Goal: Find specific page/section: Find specific page/section

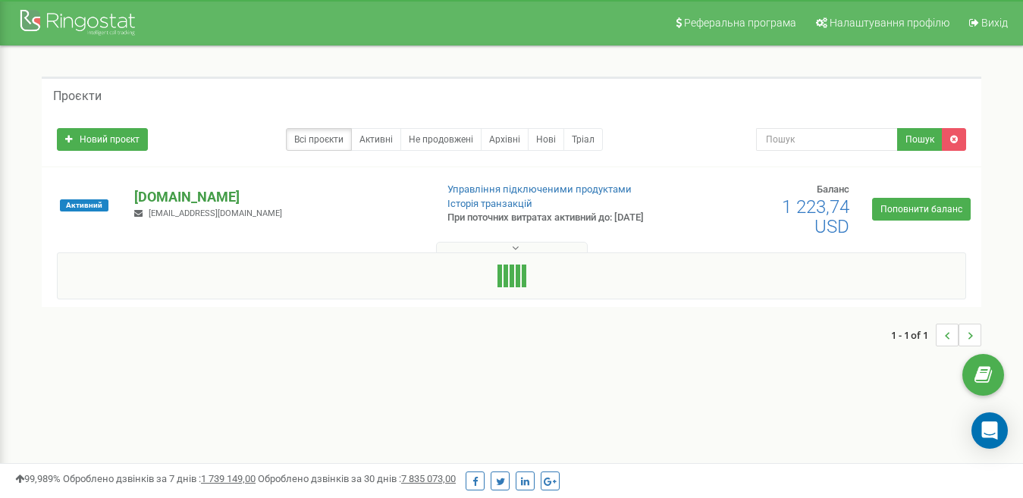
click at [263, 203] on p "[DOMAIN_NAME]" at bounding box center [278, 197] width 288 height 20
click at [222, 203] on p "[DOMAIN_NAME]" at bounding box center [278, 197] width 288 height 20
click at [201, 199] on p "[DOMAIN_NAME]" at bounding box center [278, 197] width 288 height 20
click at [224, 202] on p "[DOMAIN_NAME]" at bounding box center [278, 197] width 288 height 20
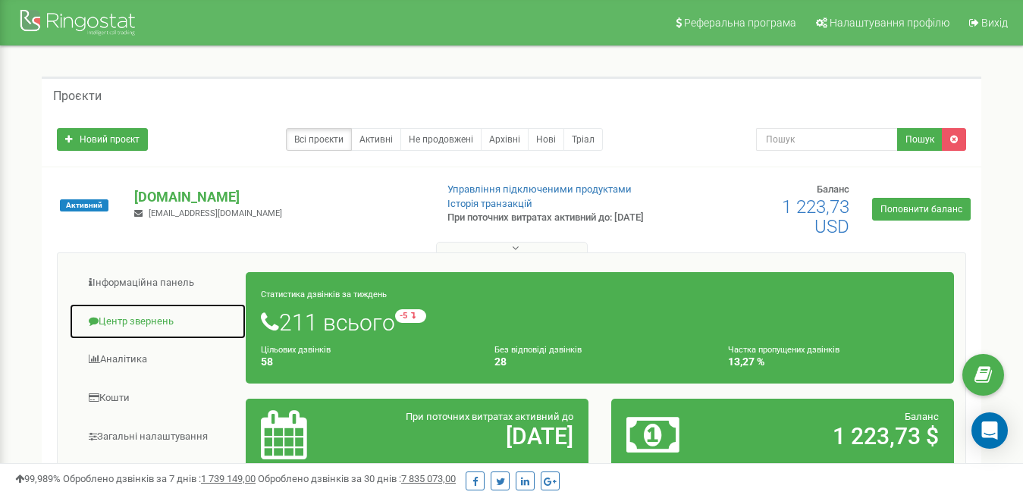
click at [133, 325] on link "Центр звернень" at bounding box center [157, 321] width 177 height 37
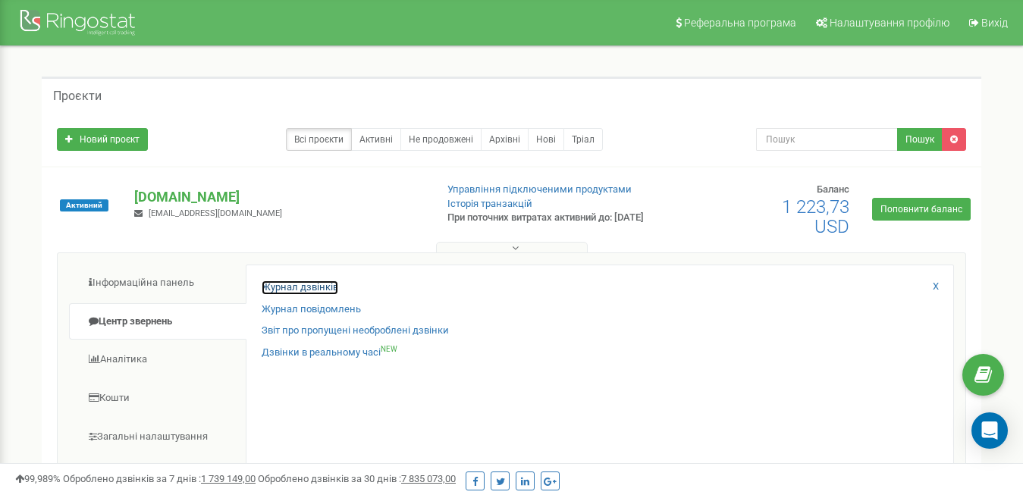
click at [288, 290] on link "Журнал дзвінків" at bounding box center [300, 288] width 77 height 14
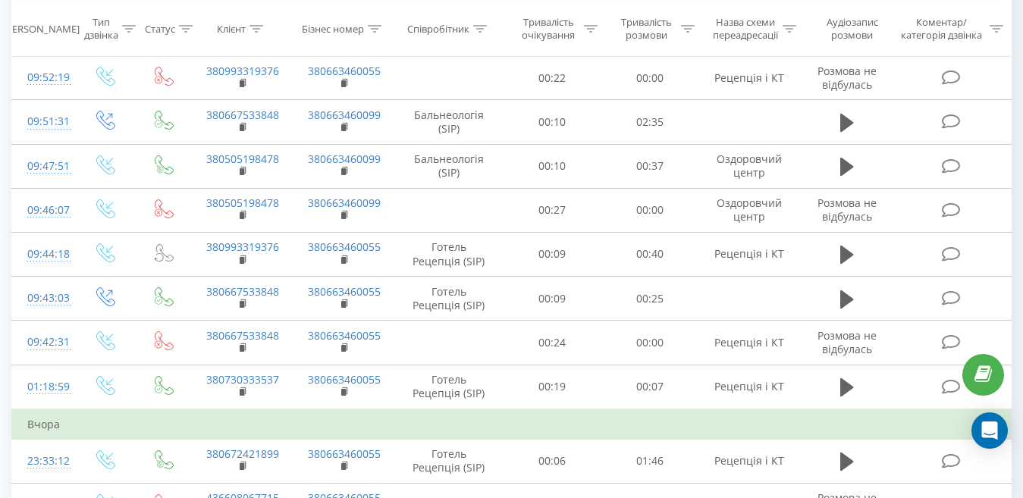
scroll to position [834, 0]
